Goal: Information Seeking & Learning: Find specific fact

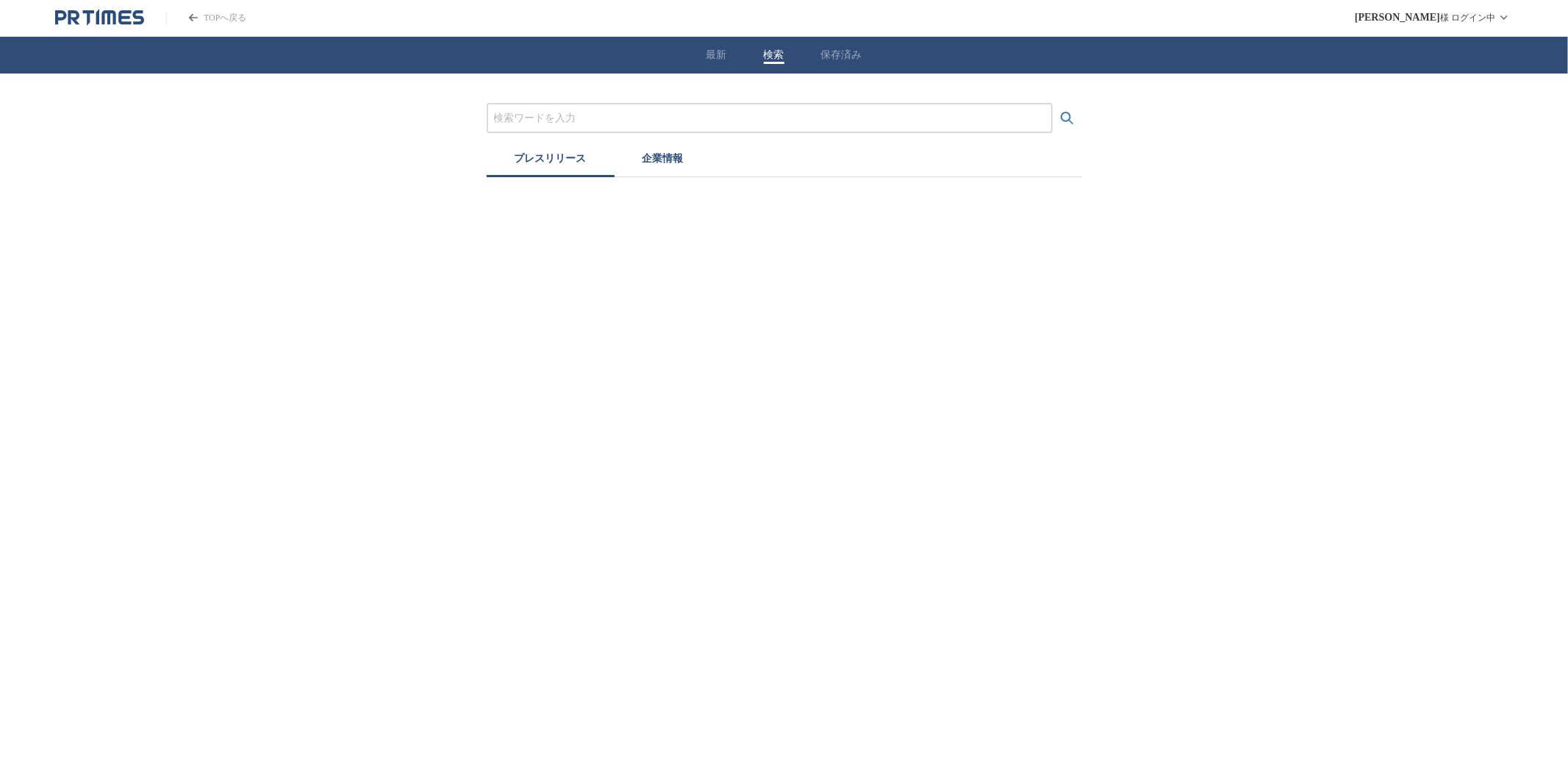
click at [777, 57] on button "検索" at bounding box center [774, 55] width 21 height 14
click at [739, 112] on input "プレスリリースおよび企業を検索する" at bounding box center [770, 118] width 552 height 16
type input "u"
type input "うま藻"
click at [1066, 120] on icon "検索する" at bounding box center [1067, 118] width 13 height 13
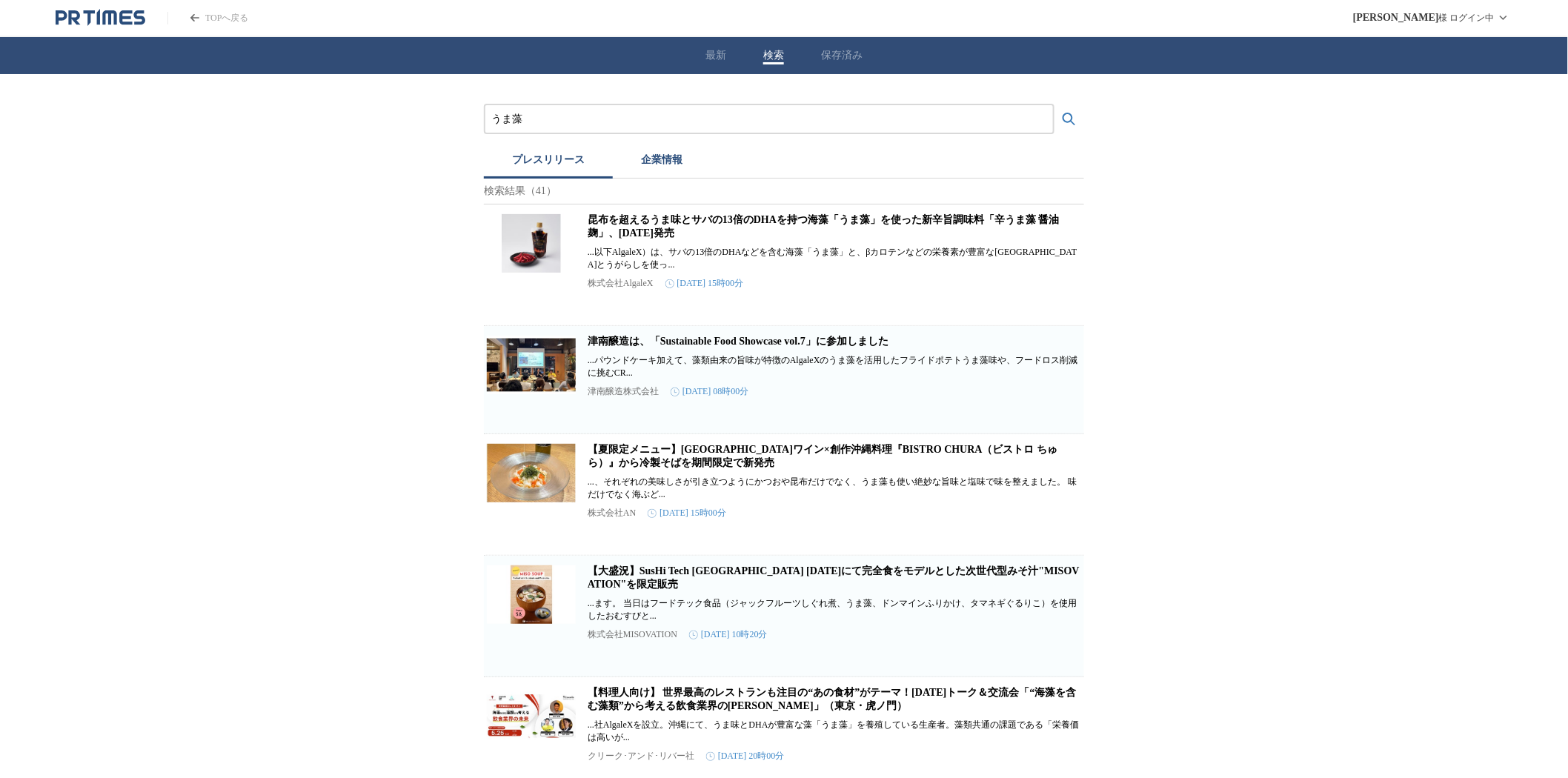
click at [610, 290] on p "株式会社AlgaleX" at bounding box center [620, 283] width 66 height 13
click at [635, 239] on link "昆布を超えるうま味とサバの13倍のDHAを持つ海藻「うま藻」を使った新辛旨調味料「辛うま藻 醤油麹」、[DATE]発売" at bounding box center [824, 226] width 472 height 25
